Goal: Transaction & Acquisition: Purchase product/service

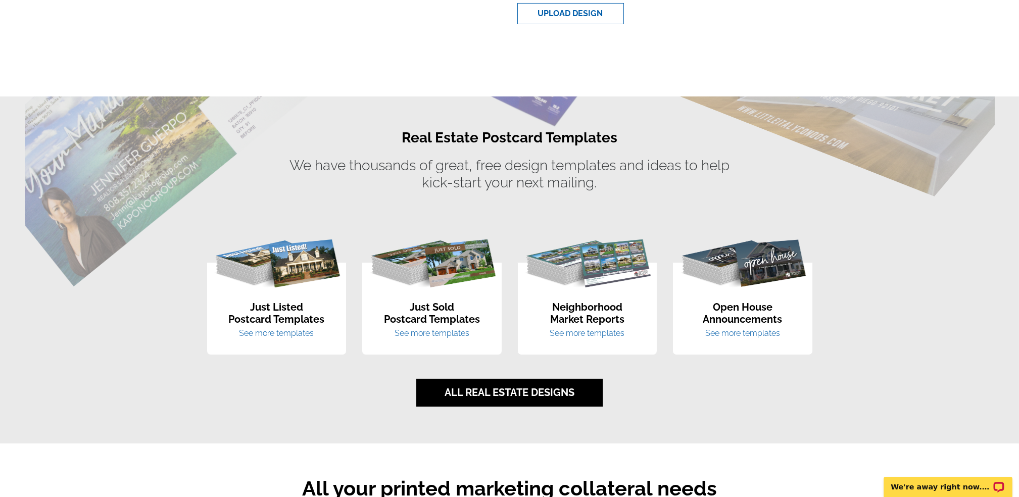
scroll to position [529, 0]
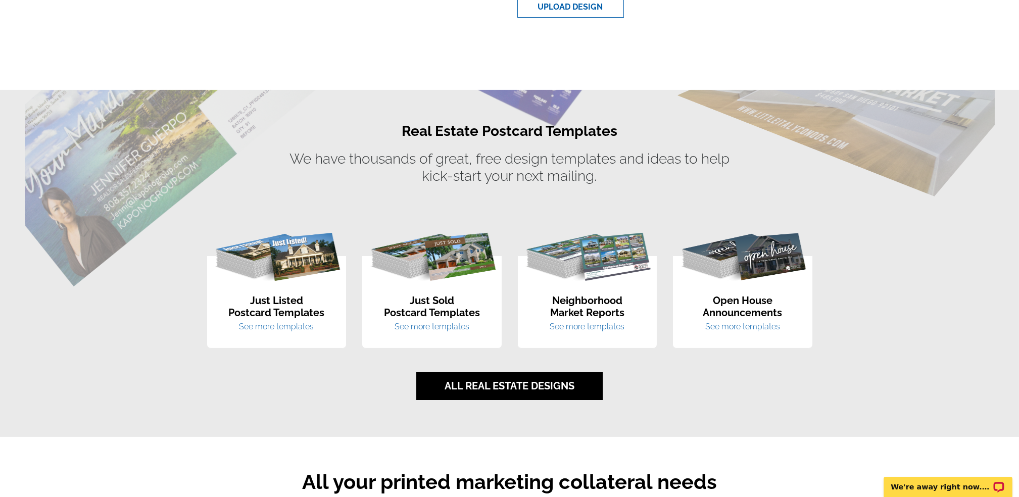
click at [288, 256] on img at bounding box center [276, 254] width 139 height 68
click at [282, 328] on link "See more templates" at bounding box center [276, 327] width 75 height 10
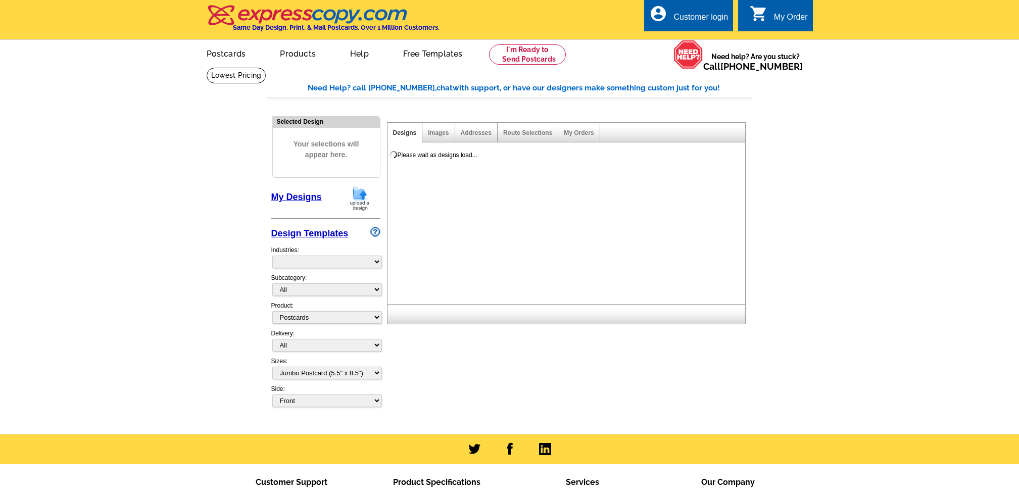
select select "1"
select select "2"
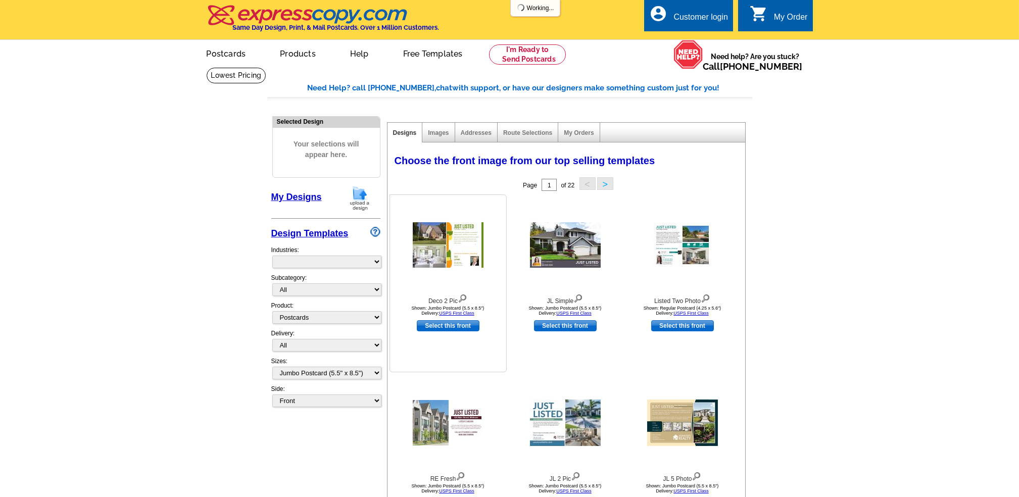
select select "788"
select select "785"
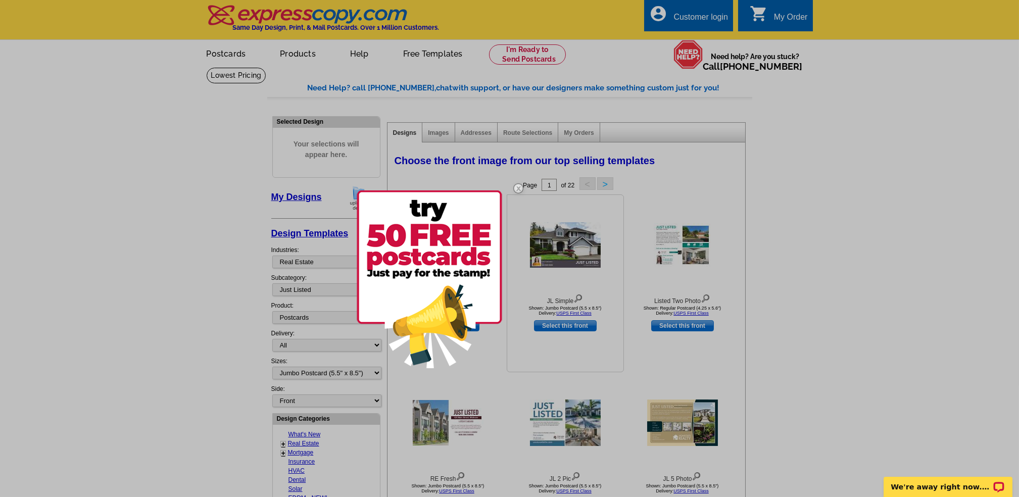
drag, startPoint x: 514, startPoint y: 188, endPoint x: 520, endPoint y: 200, distance: 13.1
click at [514, 188] on img at bounding box center [518, 188] width 29 height 29
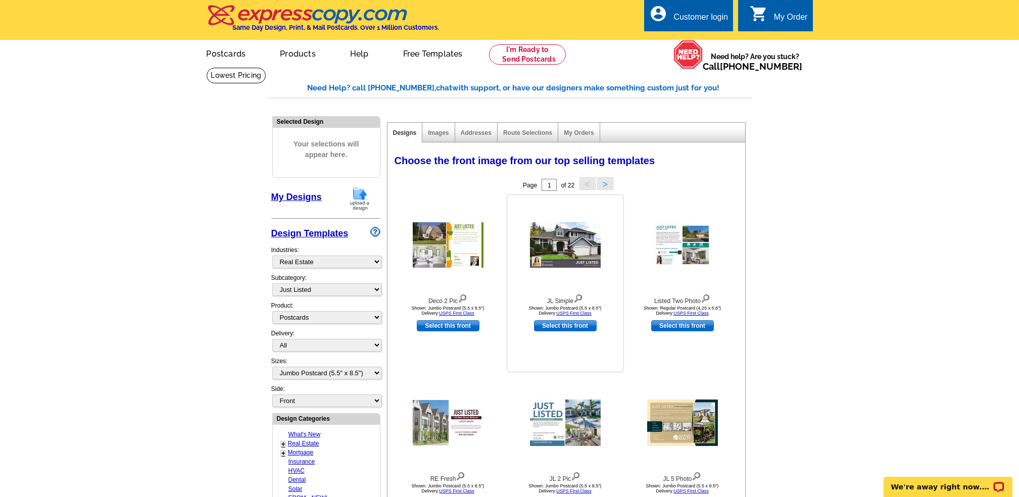
click at [571, 326] on link "Select this front" at bounding box center [565, 325] width 63 height 11
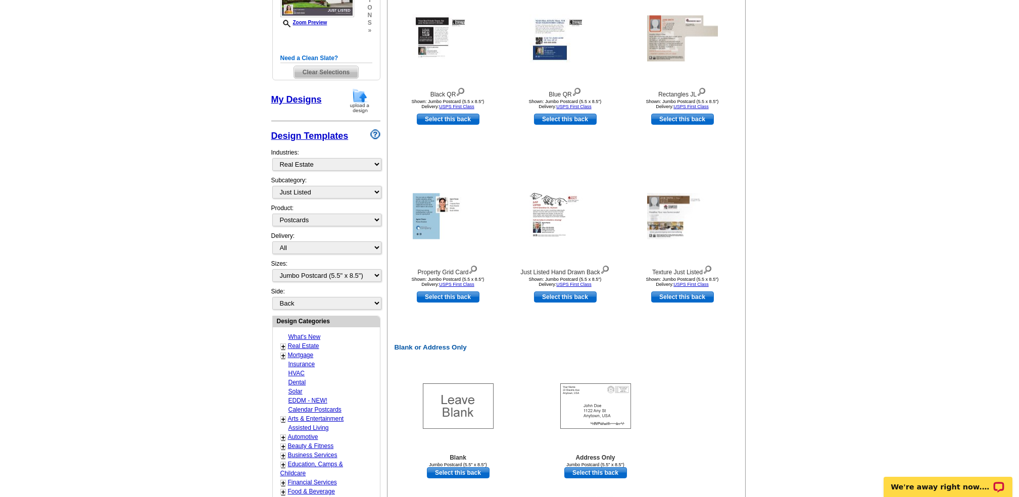
scroll to position [153, 0]
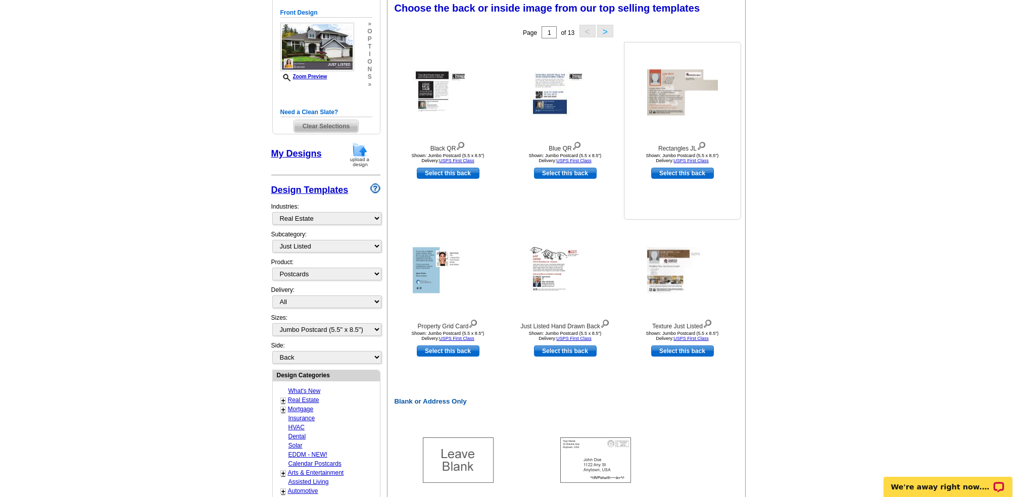
click at [675, 175] on link "Select this back" at bounding box center [682, 173] width 63 height 11
select select "front"
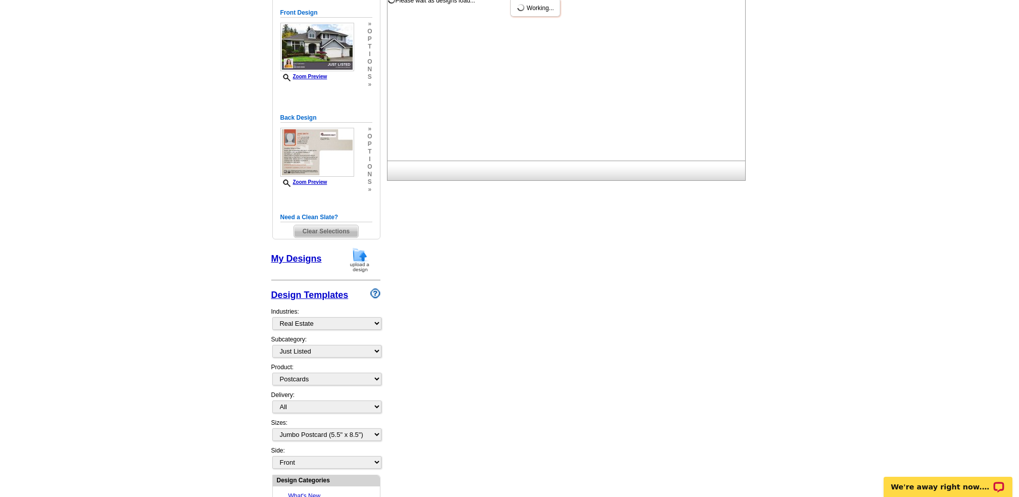
scroll to position [0, 0]
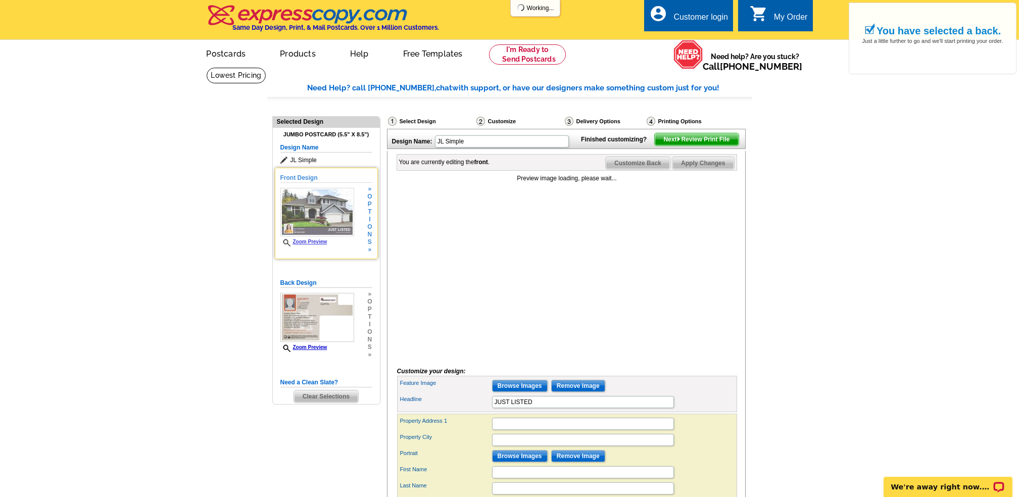
click at [335, 237] on div "Zoom Preview" at bounding box center [317, 217] width 74 height 59
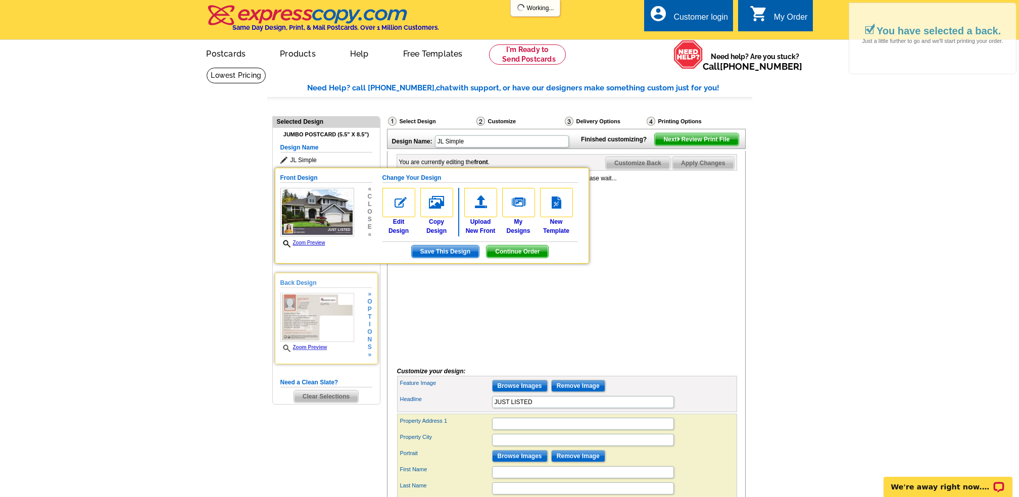
click at [336, 306] on img at bounding box center [317, 317] width 74 height 49
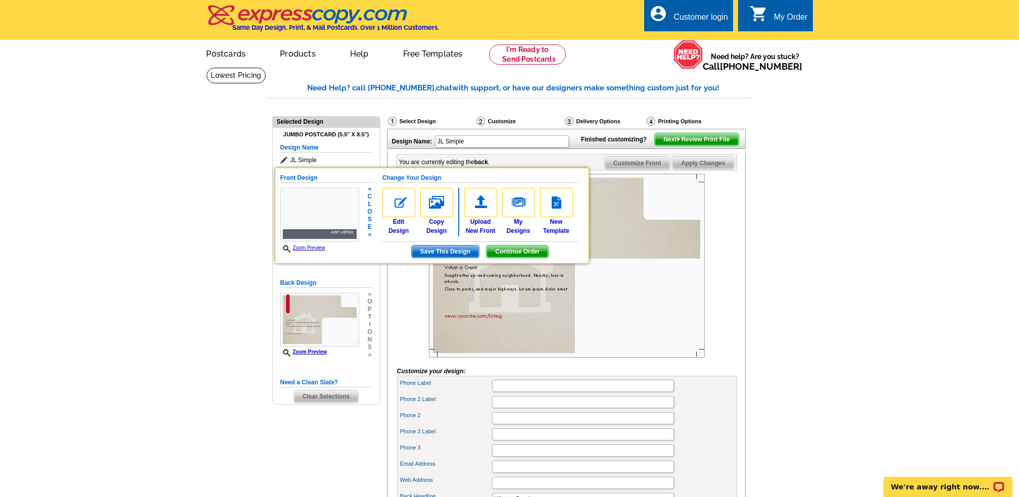
click at [310, 245] on link "Zoom Preview" at bounding box center [302, 248] width 45 height 6
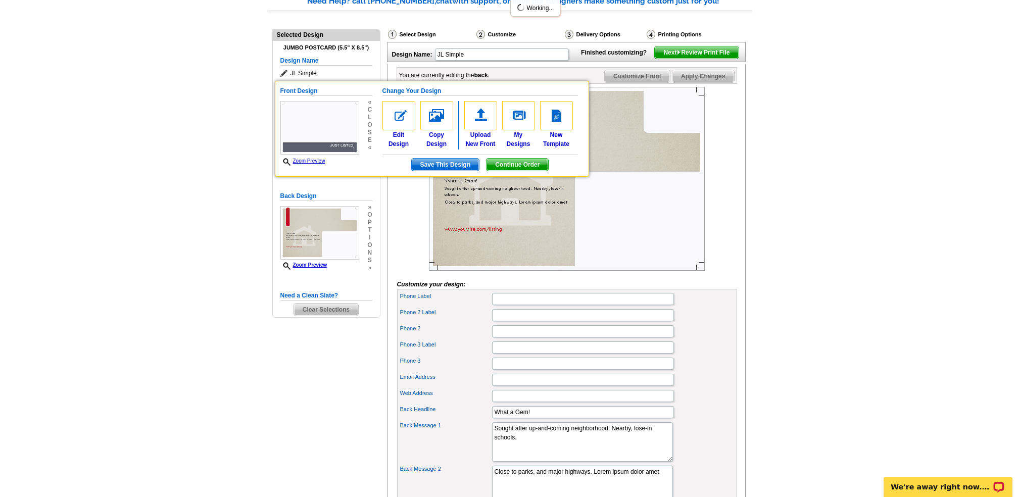
scroll to position [36, 0]
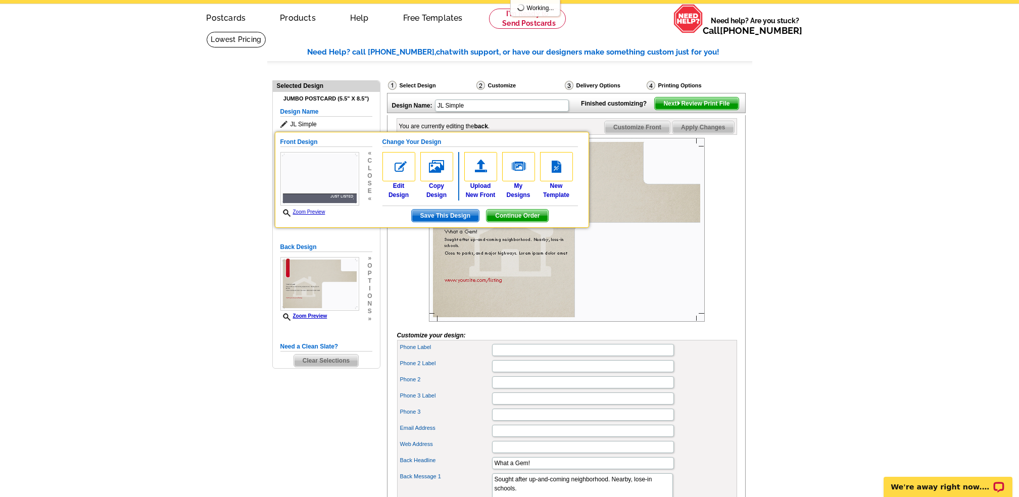
click at [666, 79] on div "Select Design Customize Delivery Options Printing Options You have selected a b…" at bounding box center [565, 494] width 363 height 840
click at [463, 216] on span "Save This Design" at bounding box center [445, 216] width 67 height 12
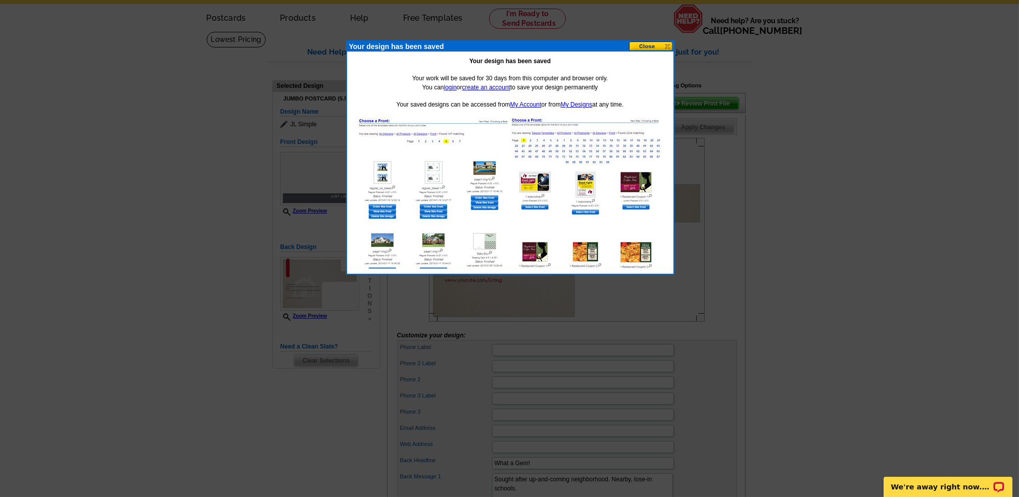
click at [650, 47] on button at bounding box center [651, 46] width 44 height 10
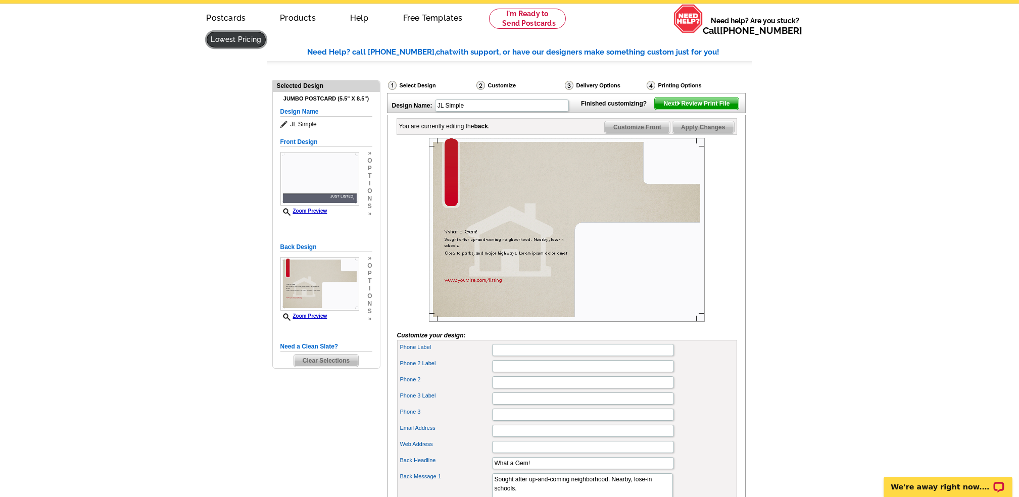
click at [266, 32] on link at bounding box center [237, 40] width 60 height 16
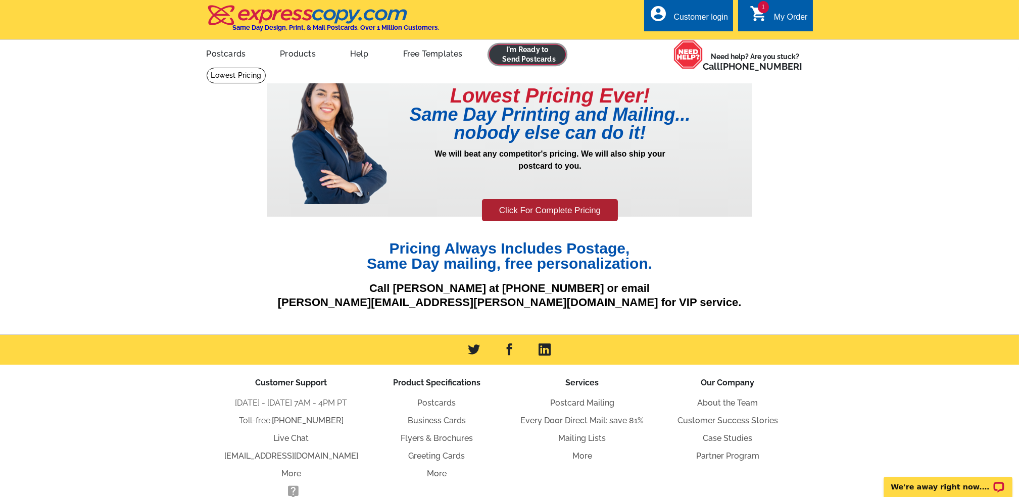
click at [542, 52] on link at bounding box center [527, 54] width 77 height 20
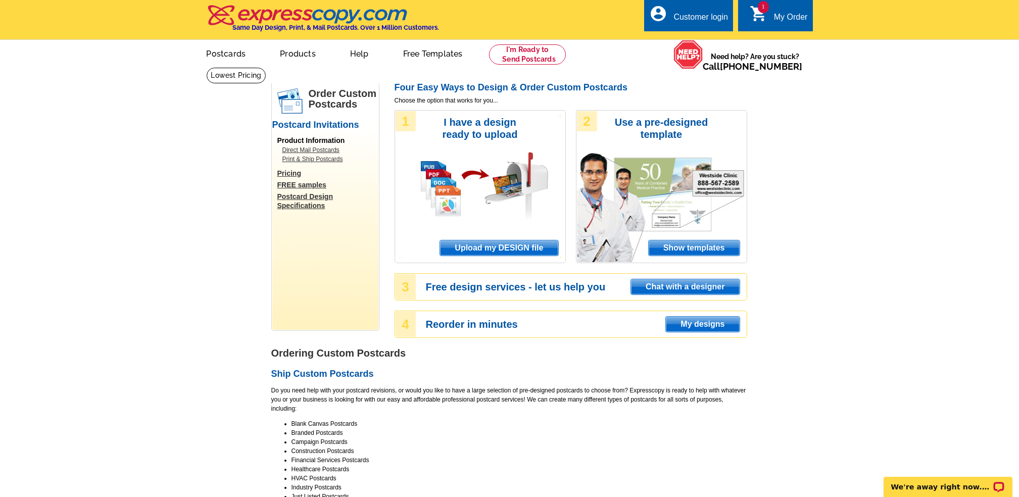
click at [324, 151] on link "Direct Mail Postcards" at bounding box center [327, 150] width 91 height 9
